Goal: Task Accomplishment & Management: Complete application form

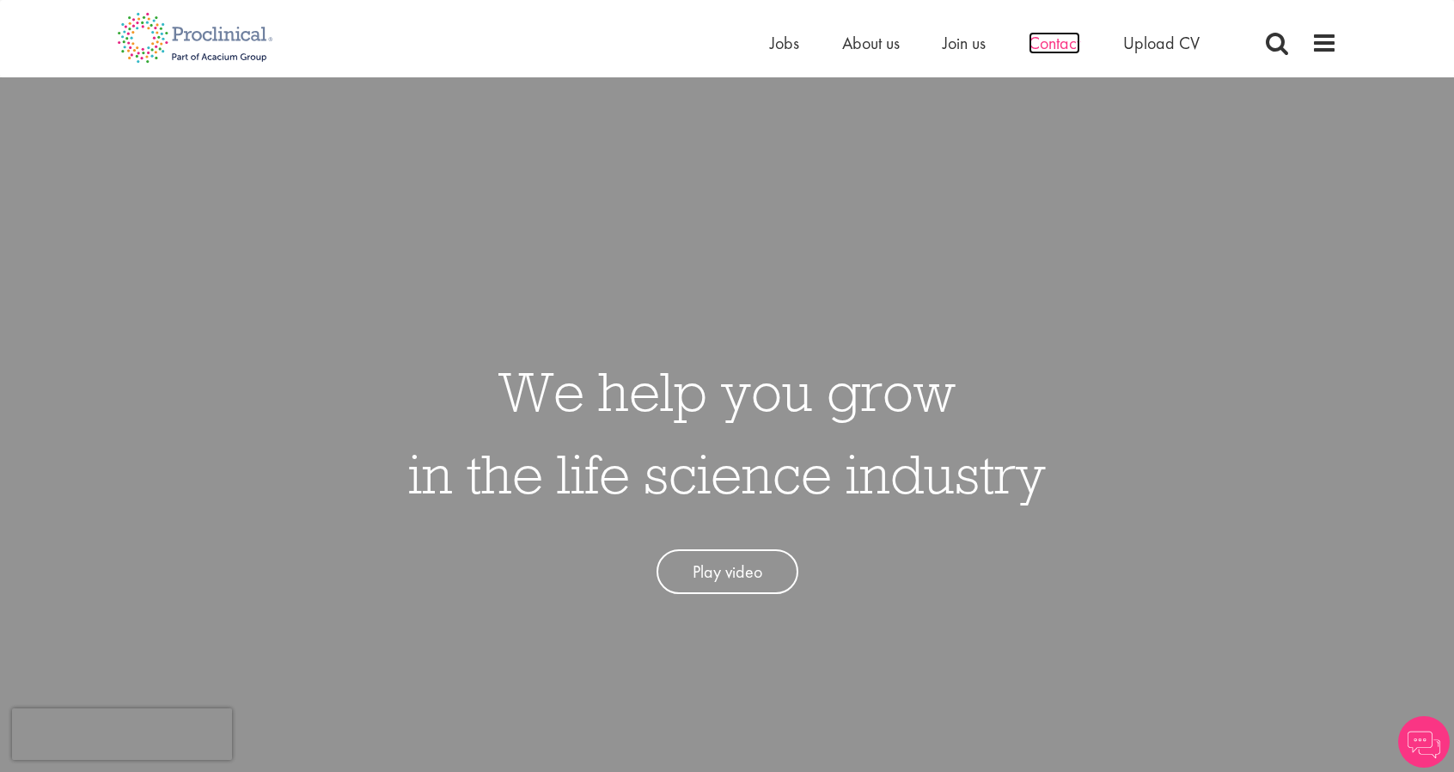
click at [1043, 34] on span "Contact" at bounding box center [1055, 43] width 52 height 22
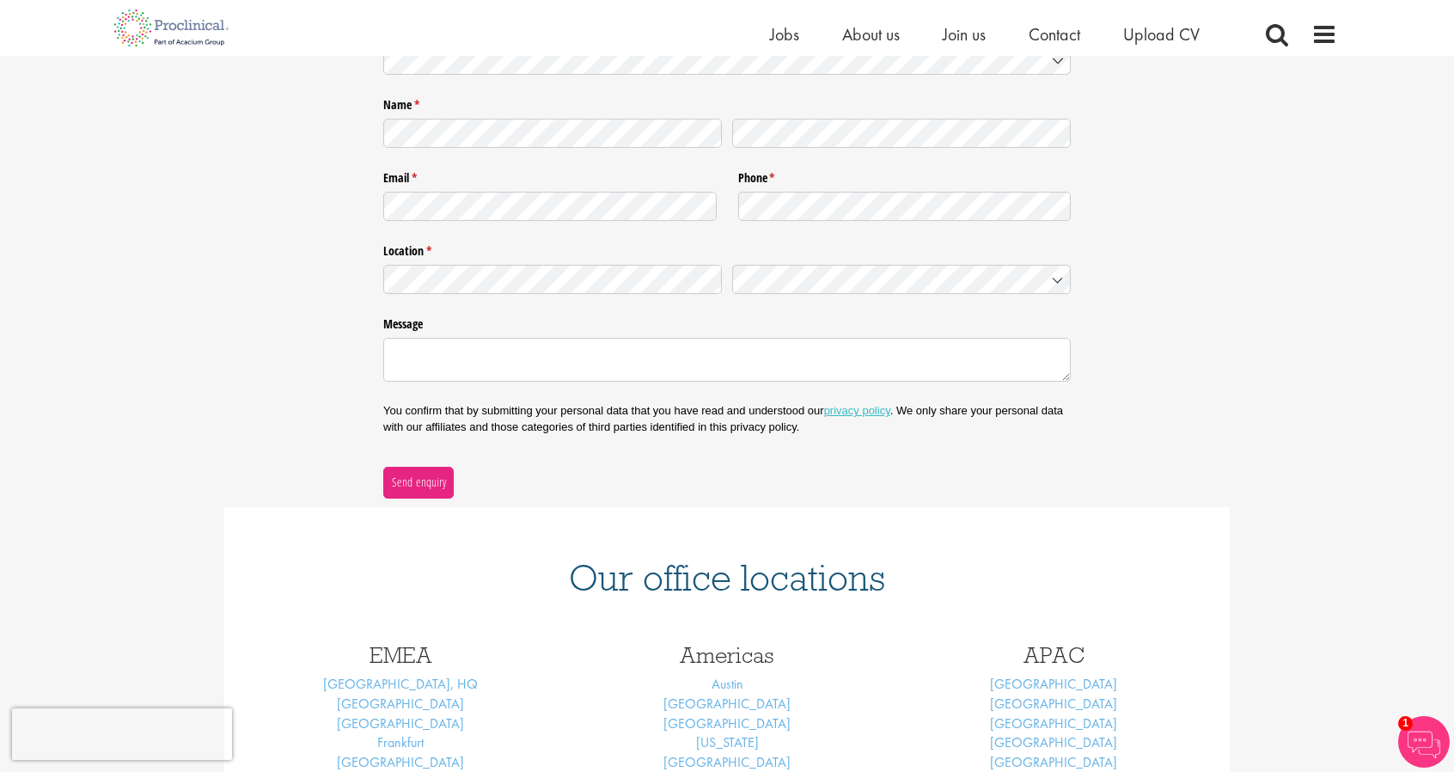
scroll to position [172, 0]
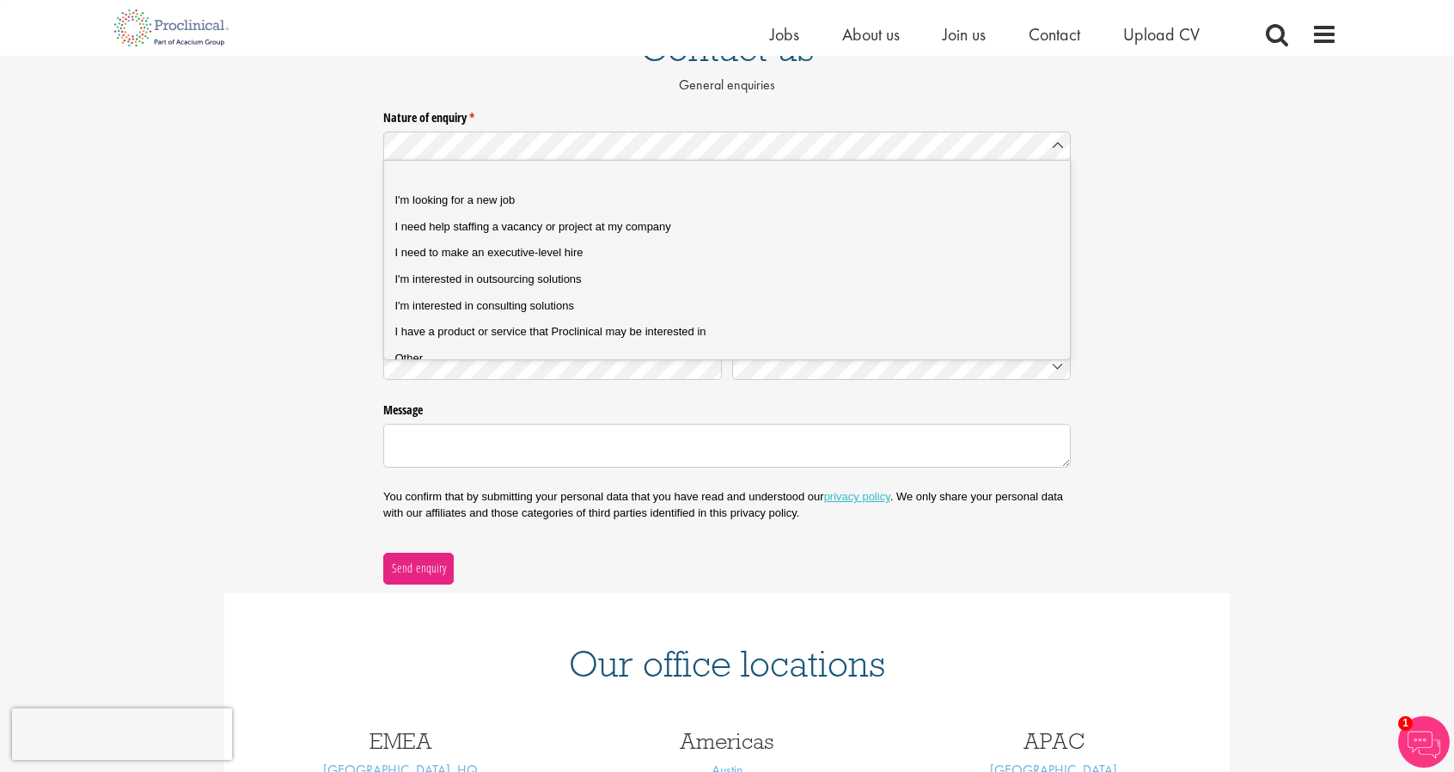
click at [260, 149] on div "Nature of enquiry * (required) Name * (required) Email * (required) Phone * (re…" at bounding box center [727, 343] width 1454 height 480
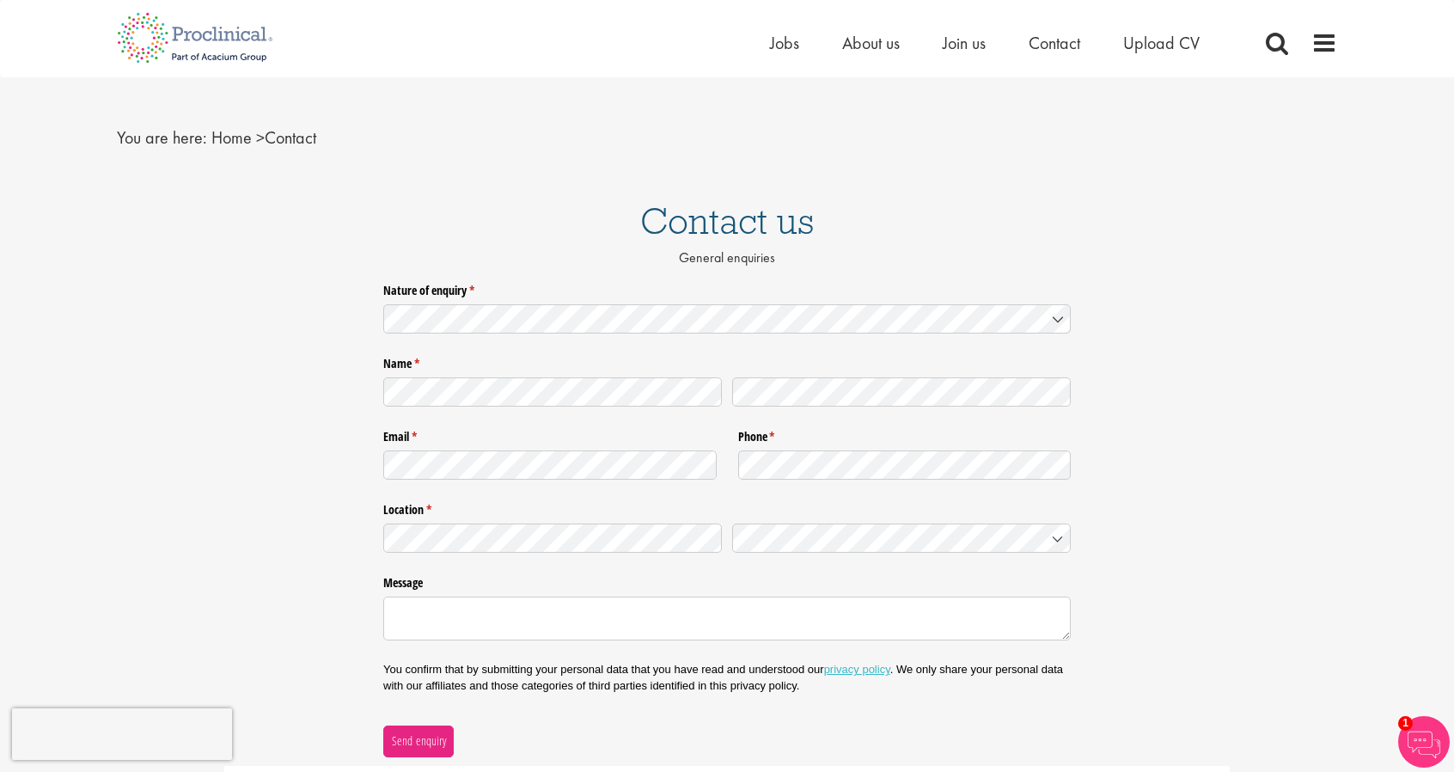
scroll to position [0, 0]
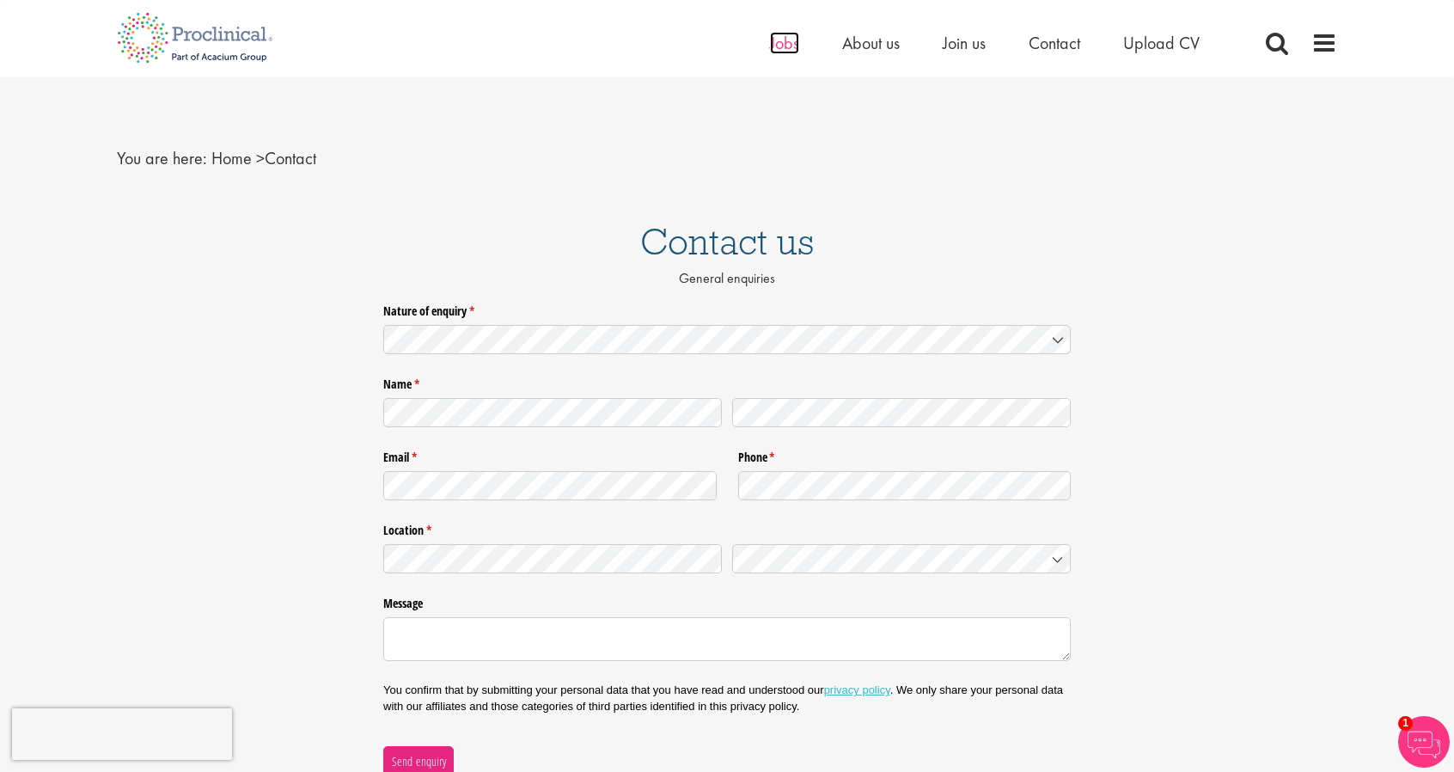
click at [778, 48] on span "Jobs" at bounding box center [784, 43] width 29 height 22
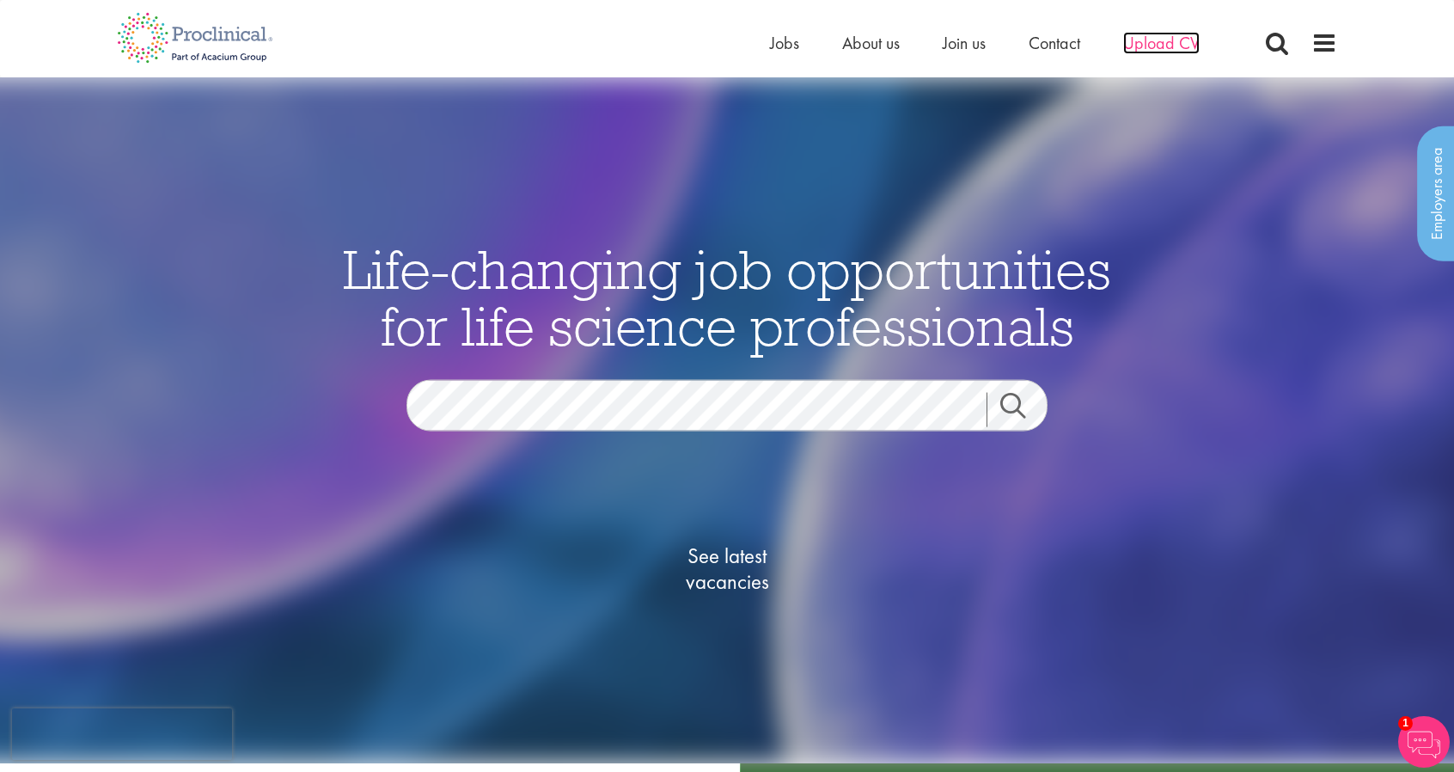
click at [1159, 46] on span "Upload CV" at bounding box center [1161, 43] width 76 height 22
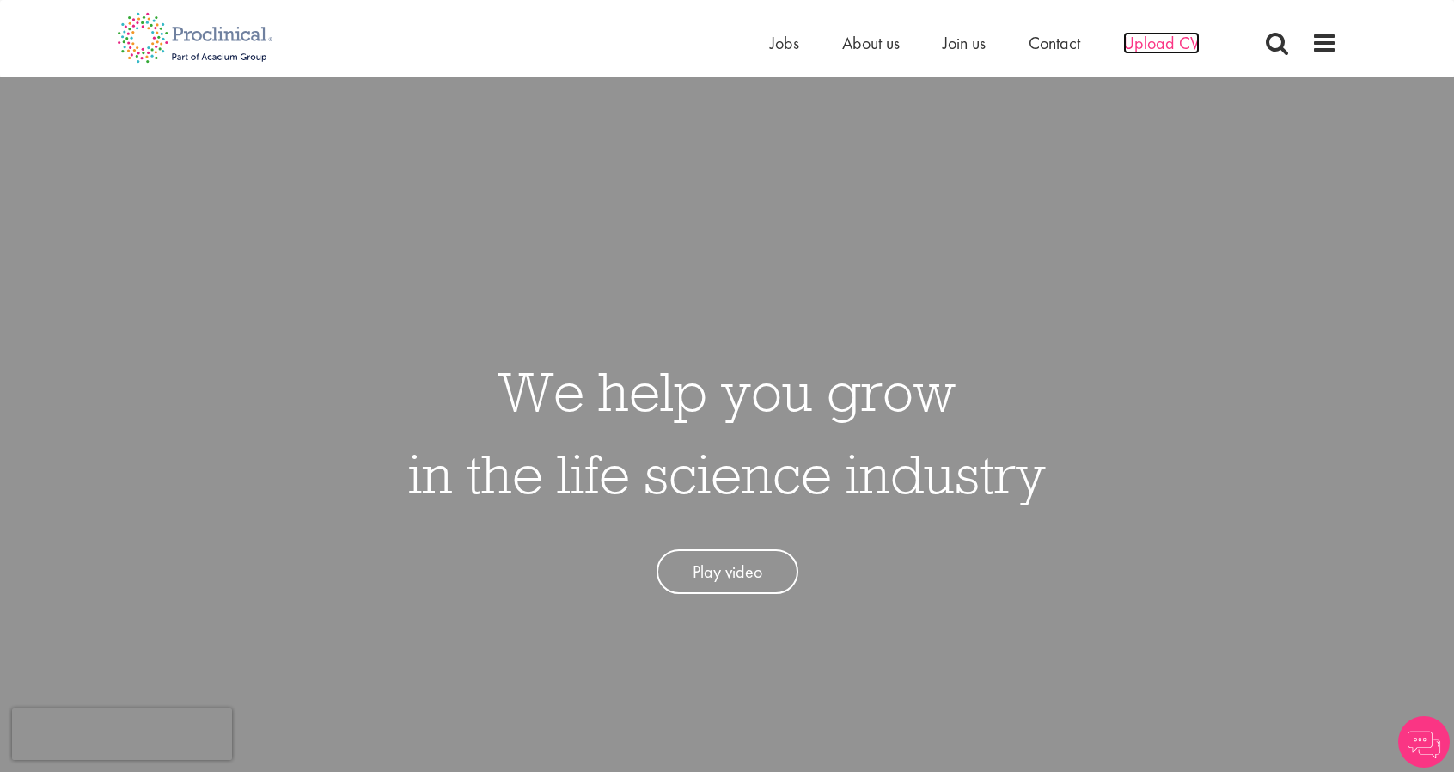
click at [1158, 43] on span "Upload CV" at bounding box center [1161, 43] width 76 height 22
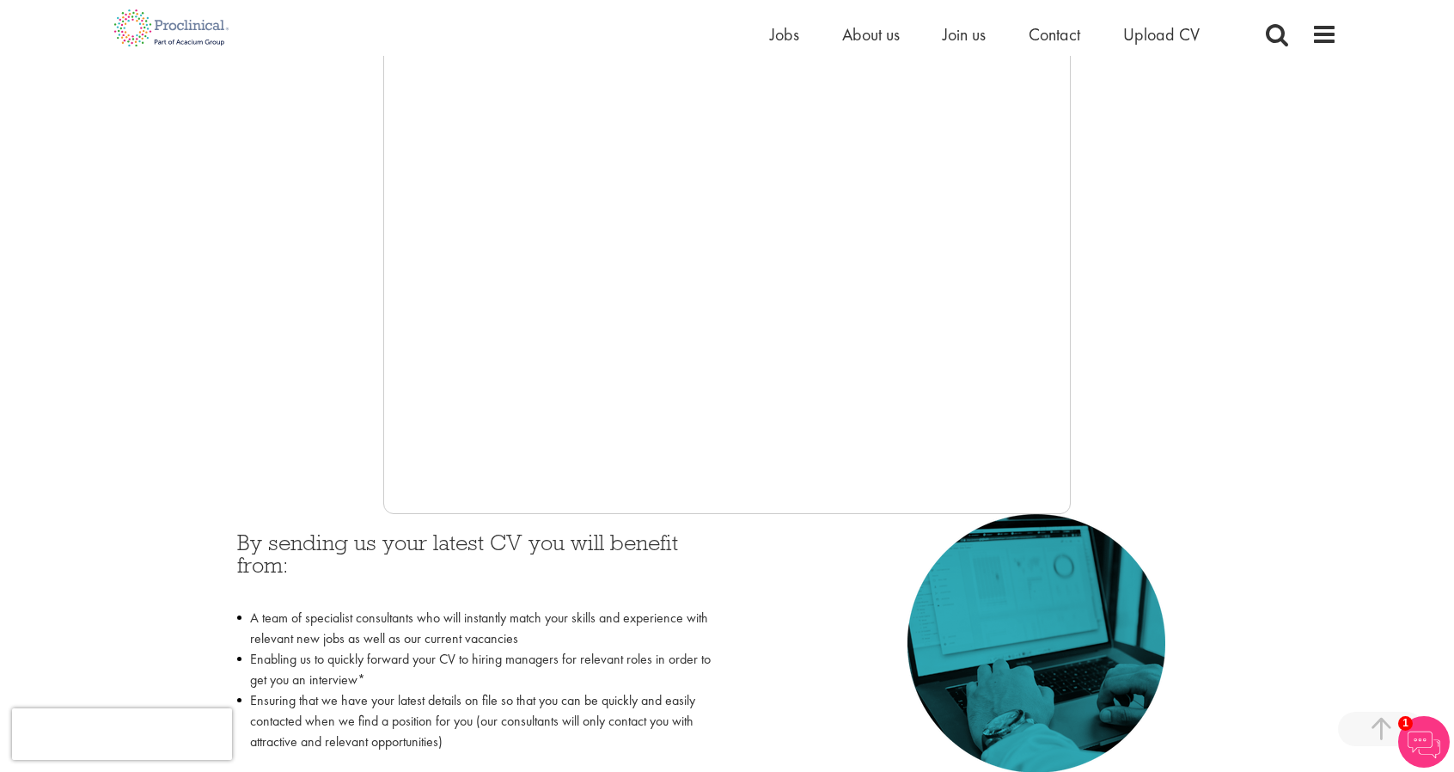
scroll to position [344, 0]
